Goal: Find specific page/section: Find specific page/section

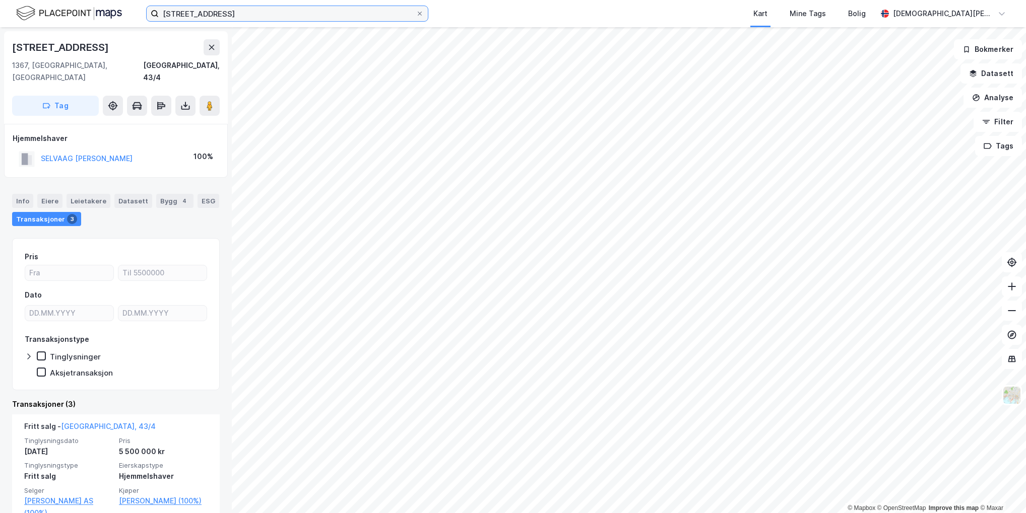
click at [216, 15] on input "[STREET_ADDRESS]" at bounding box center [287, 13] width 257 height 15
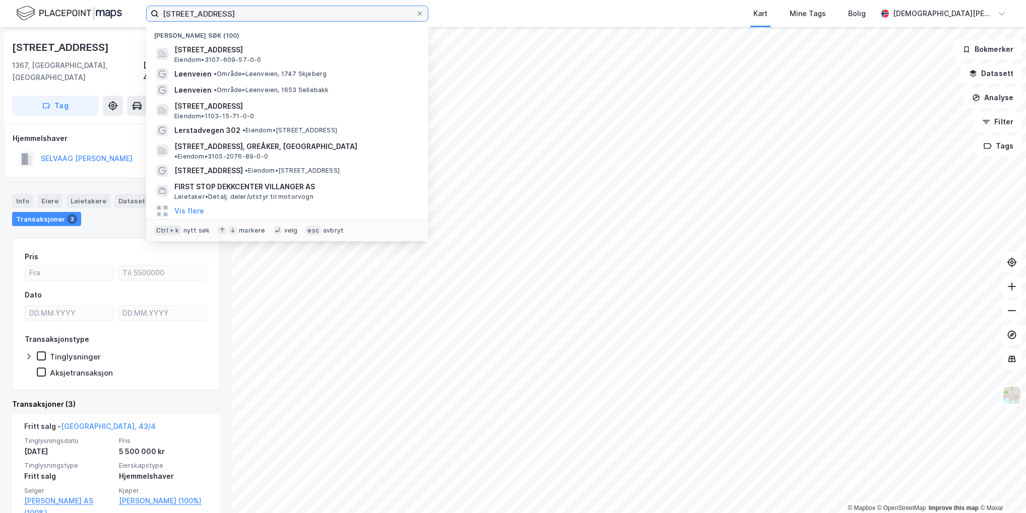
click at [216, 15] on input "[STREET_ADDRESS]" at bounding box center [287, 13] width 257 height 15
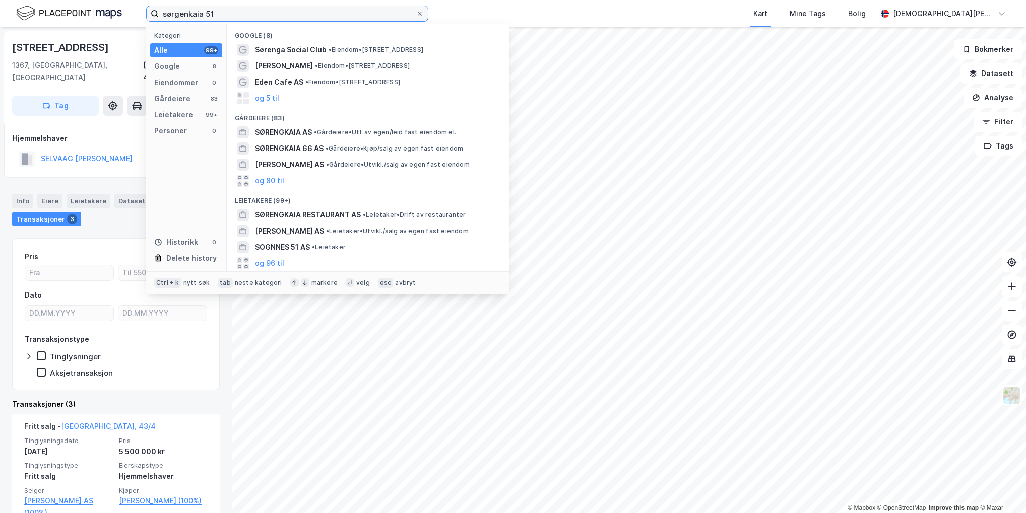
click at [180, 14] on input "sørgenkaia 51" at bounding box center [287, 13] width 257 height 15
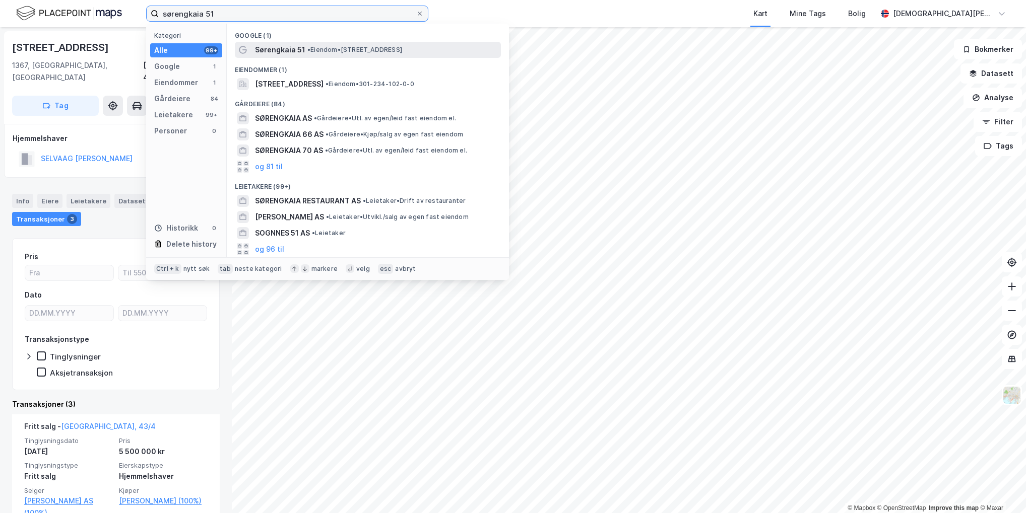
type input "sørengkaia 51"
click at [371, 50] on span "• Eiendom • [STREET_ADDRESS]" at bounding box center [354, 50] width 95 height 8
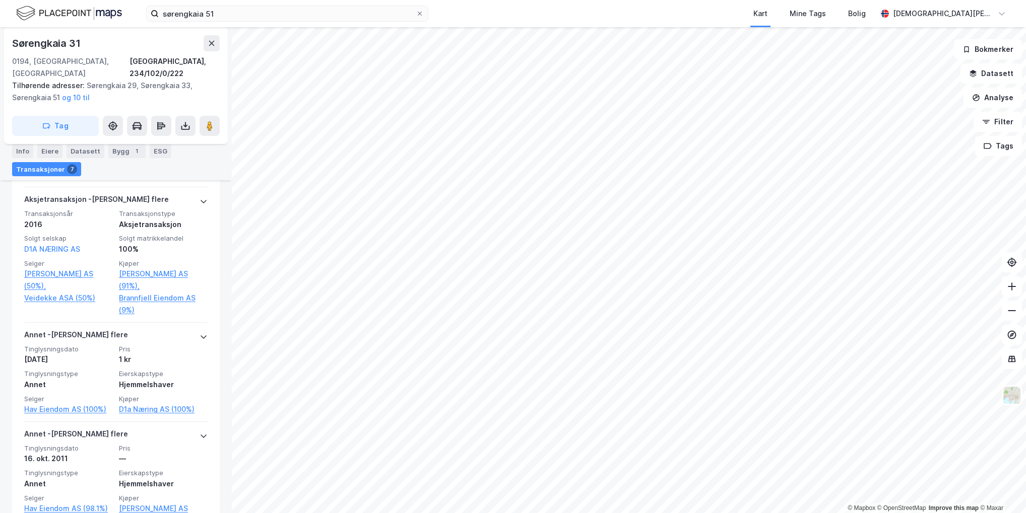
scroll to position [883, 0]
